Goal: Navigation & Orientation: Find specific page/section

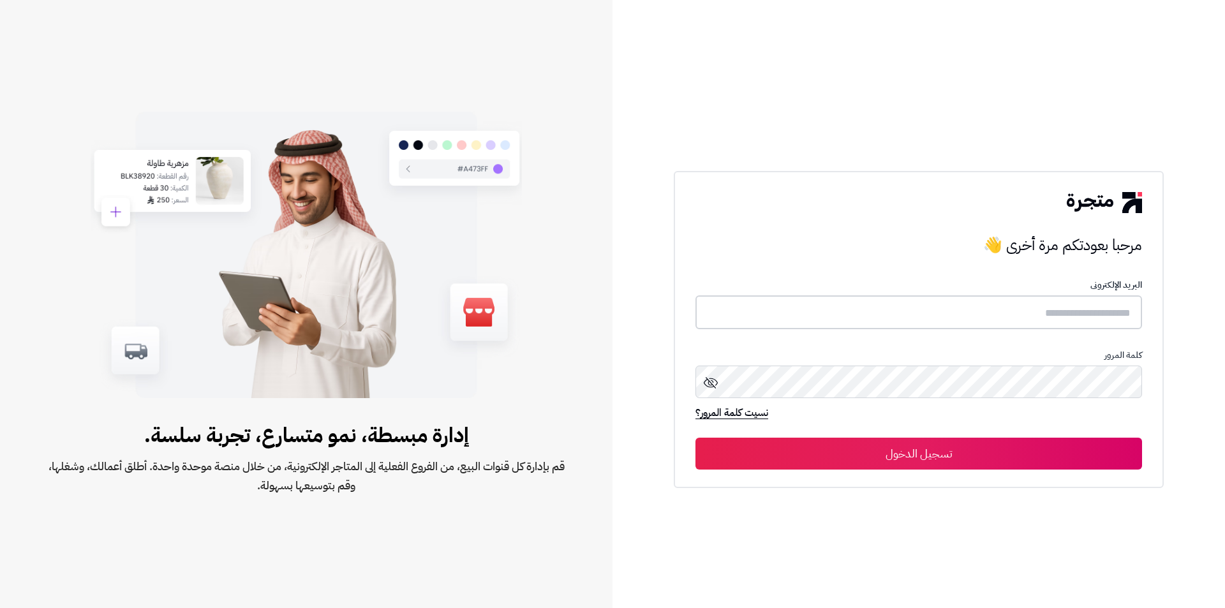
click at [1029, 307] on input "text" at bounding box center [918, 312] width 447 height 34
type input "*"
type input "**********"
click at [993, 452] on button "تسجيل الدخول" at bounding box center [918, 453] width 447 height 32
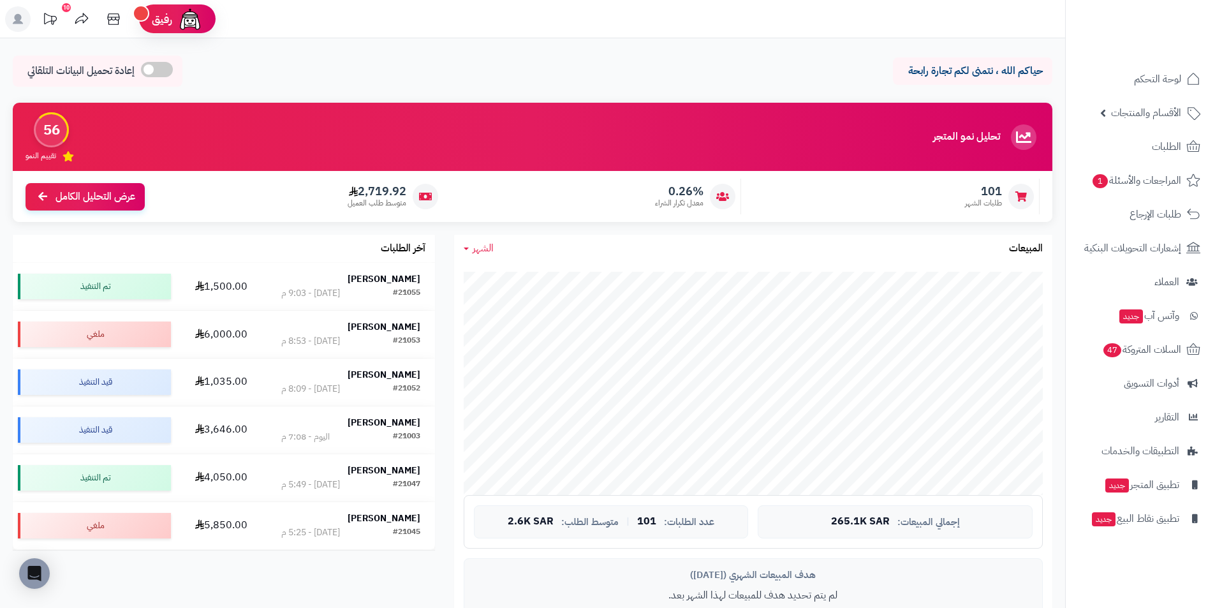
click at [22, 20] on rect at bounding box center [18, 19] width 26 height 26
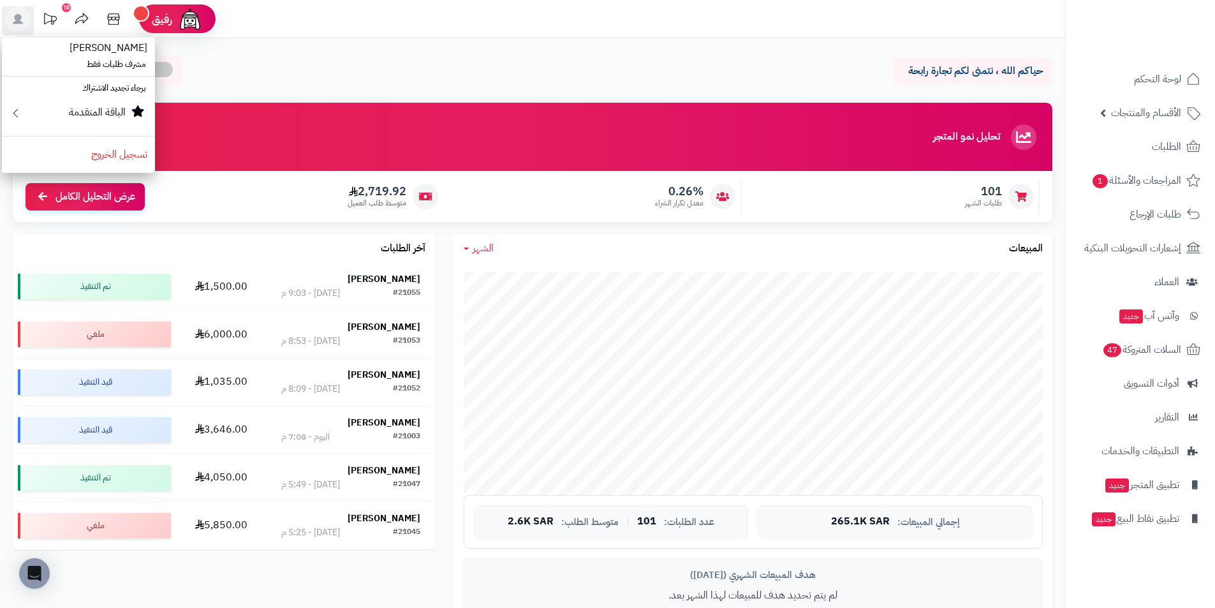
drag, startPoint x: 728, startPoint y: 47, endPoint x: 564, endPoint y: 59, distance: 165.0
click at [728, 48] on div "حياكم الله ، نتمنى لكم تجارة رابحة إعادة تحميل البيانات التلقائي الرئيسية لوحة …" at bounding box center [532, 571] width 1065 height 1066
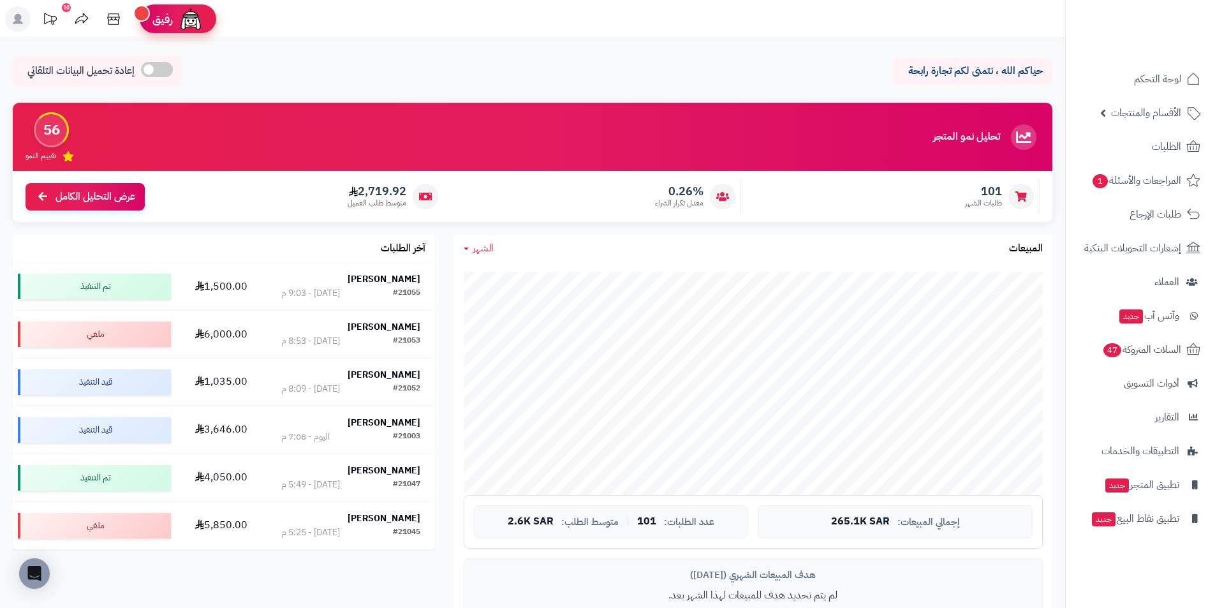
click at [204, 26] on link "رفيق !" at bounding box center [178, 18] width 77 height 29
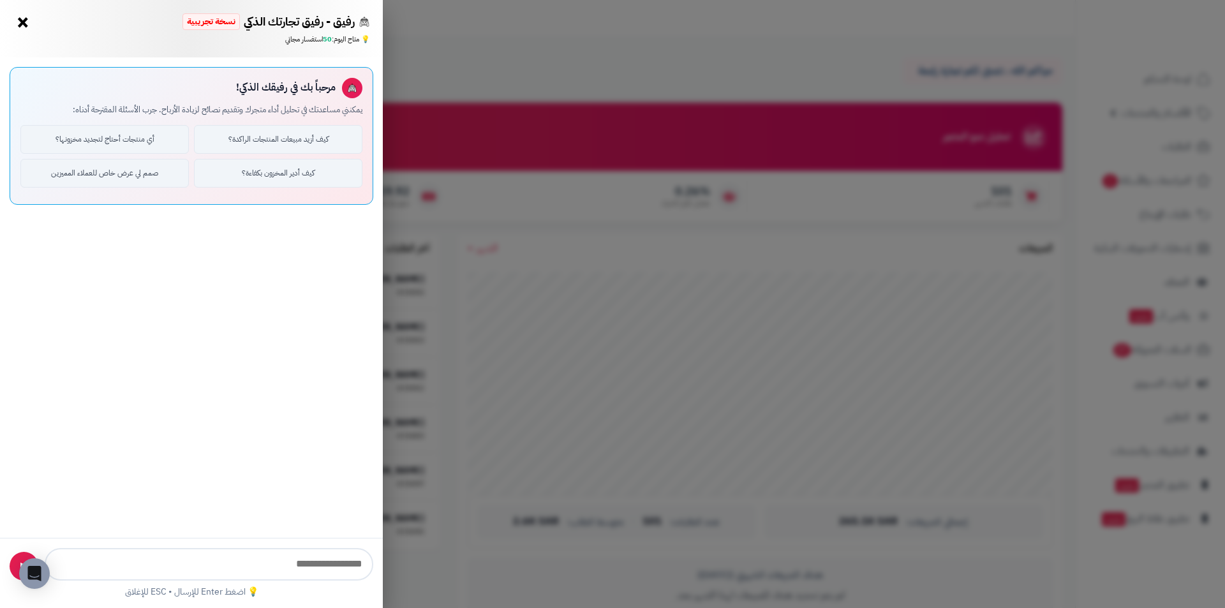
click at [26, 18] on button "×" at bounding box center [23, 22] width 20 height 20
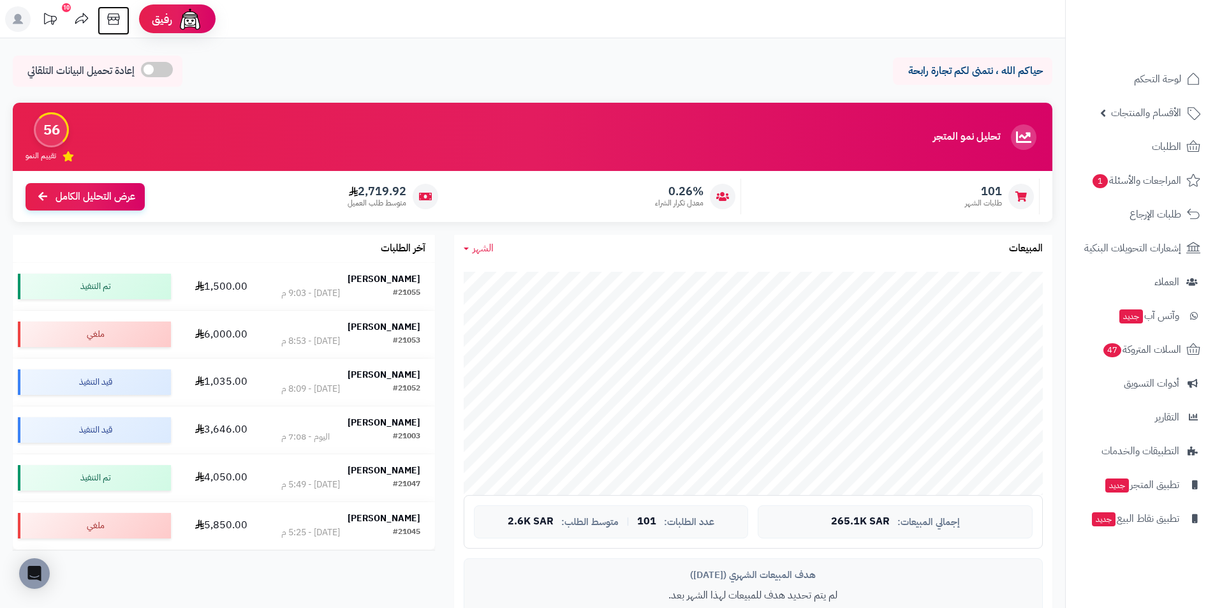
click at [108, 15] on icon at bounding box center [114, 19] width 26 height 26
click at [19, 22] on icon at bounding box center [18, 19] width 10 height 10
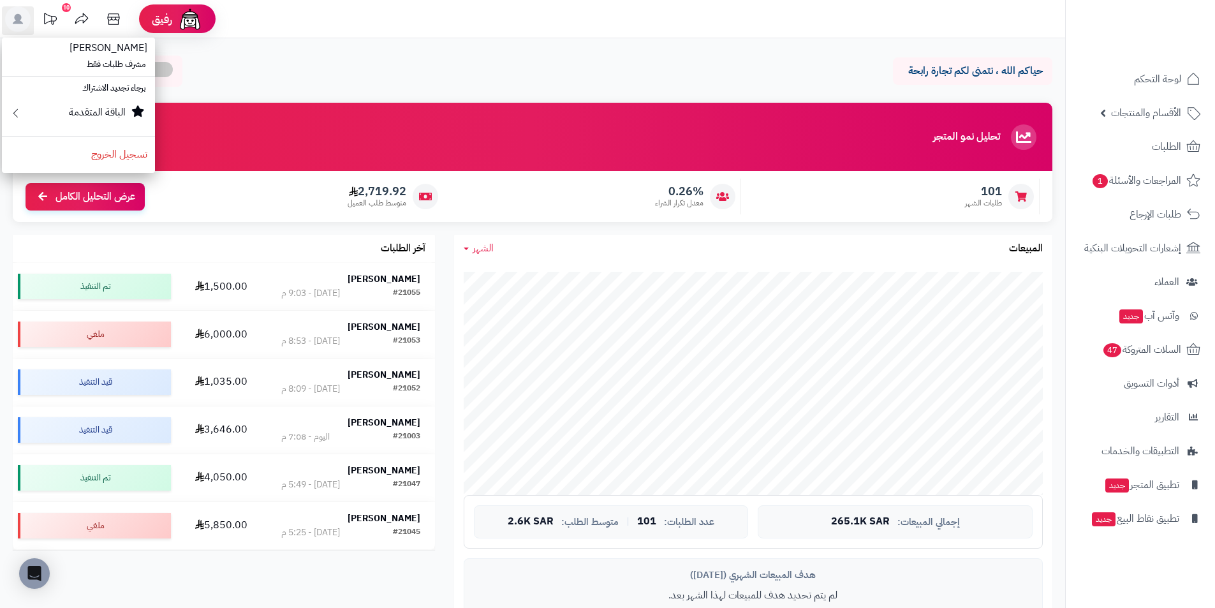
click at [278, 60] on div "حياكم الله ، نتمنى لكم تجارة رابحة إعادة تحميل البيانات التلقائي" at bounding box center [533, 74] width 1040 height 38
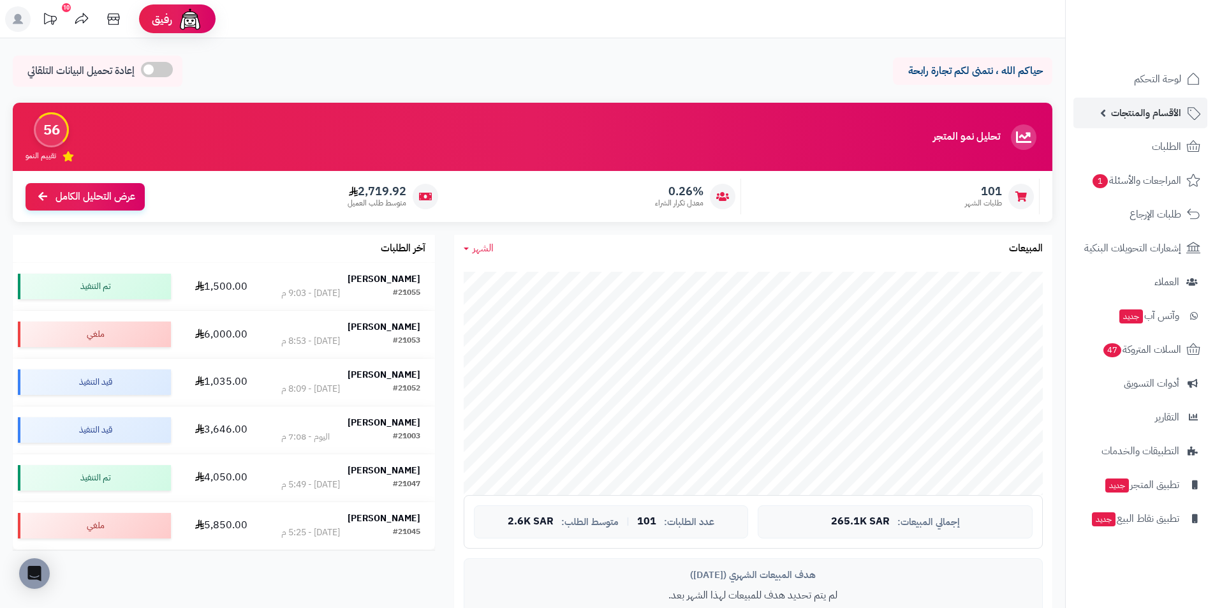
click at [1115, 110] on span "الأقسام والمنتجات" at bounding box center [1146, 113] width 70 height 18
